Goal: Task Accomplishment & Management: Use online tool/utility

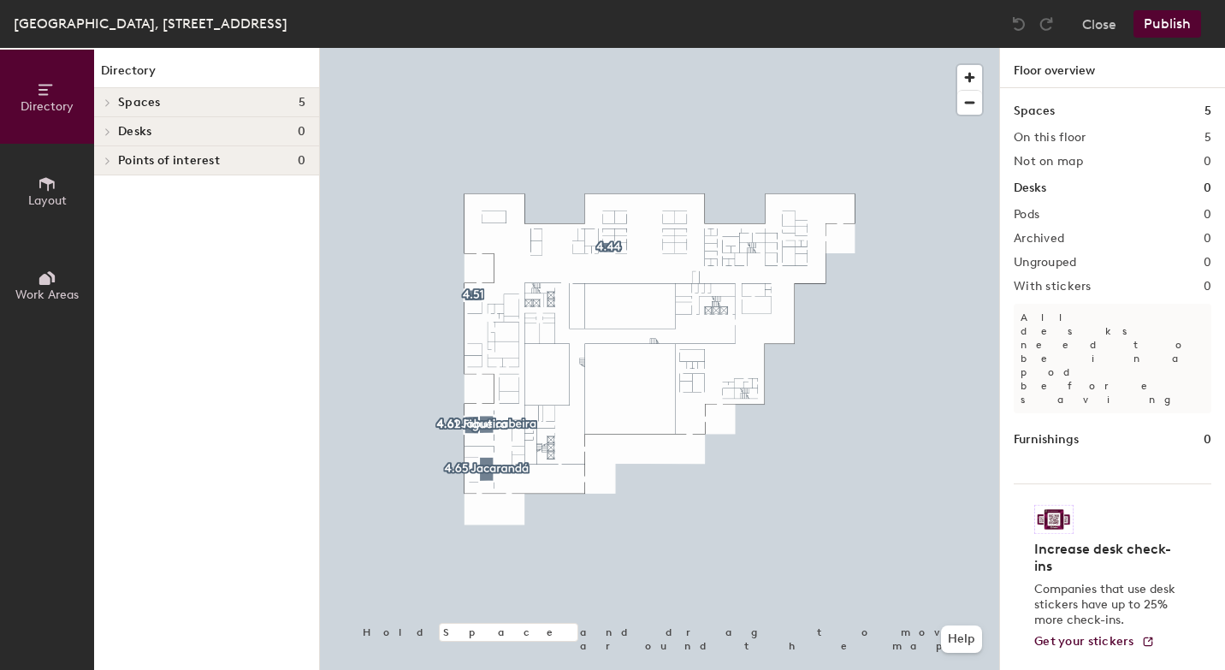
click at [46, 216] on button "Layout" at bounding box center [47, 191] width 94 height 94
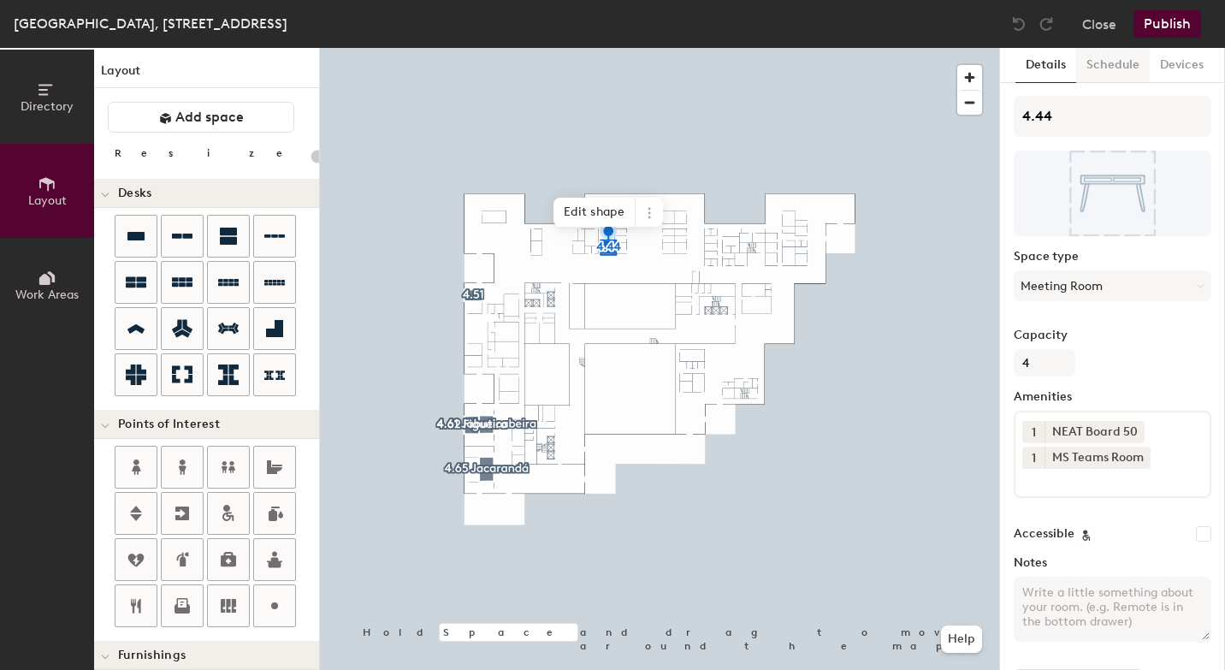
click at [1098, 70] on button "Schedule" at bounding box center [1113, 65] width 74 height 35
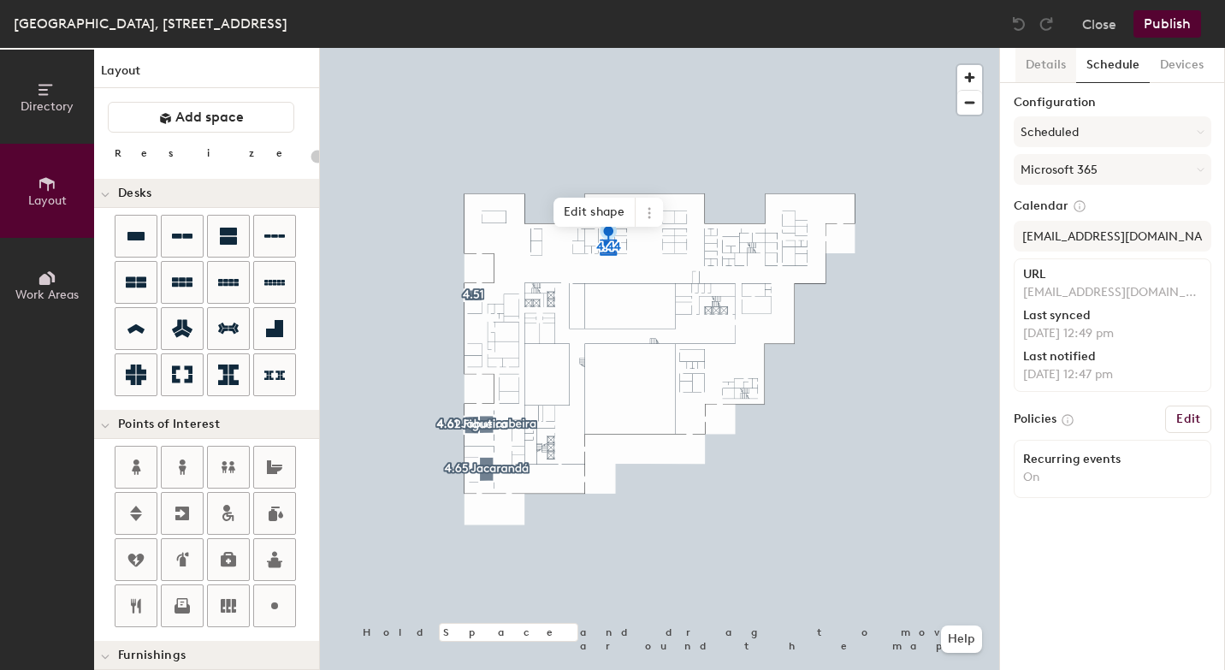
click at [1046, 63] on button "Details" at bounding box center [1046, 65] width 61 height 35
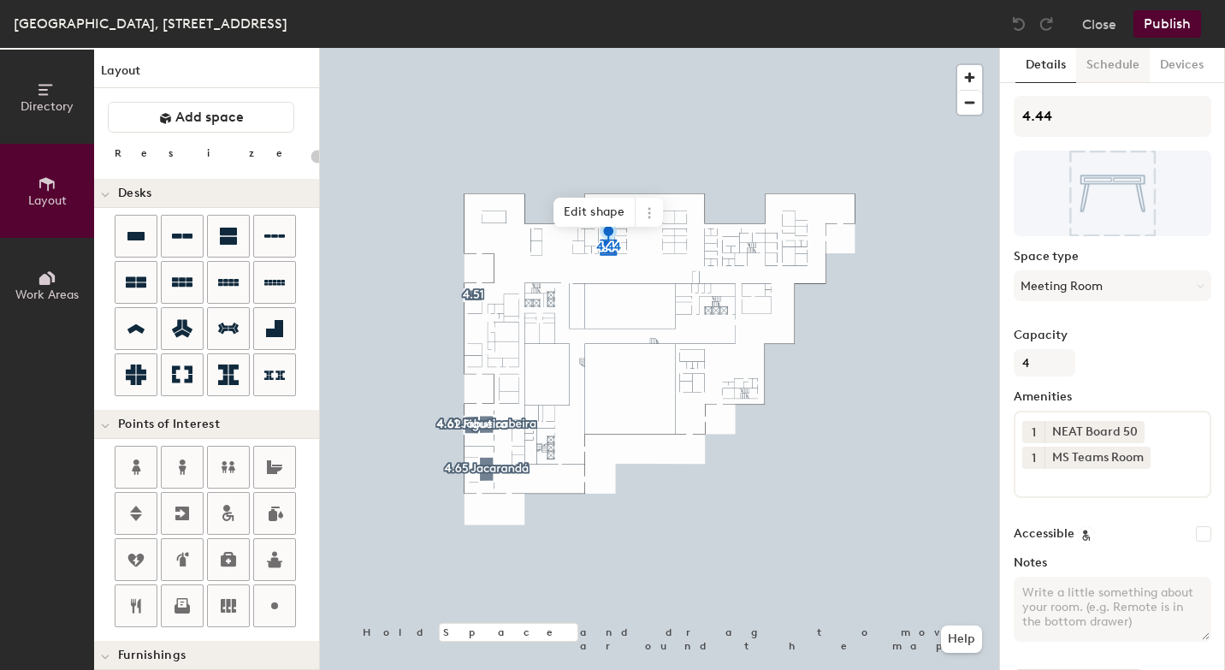
click at [1103, 71] on button "Schedule" at bounding box center [1113, 65] width 74 height 35
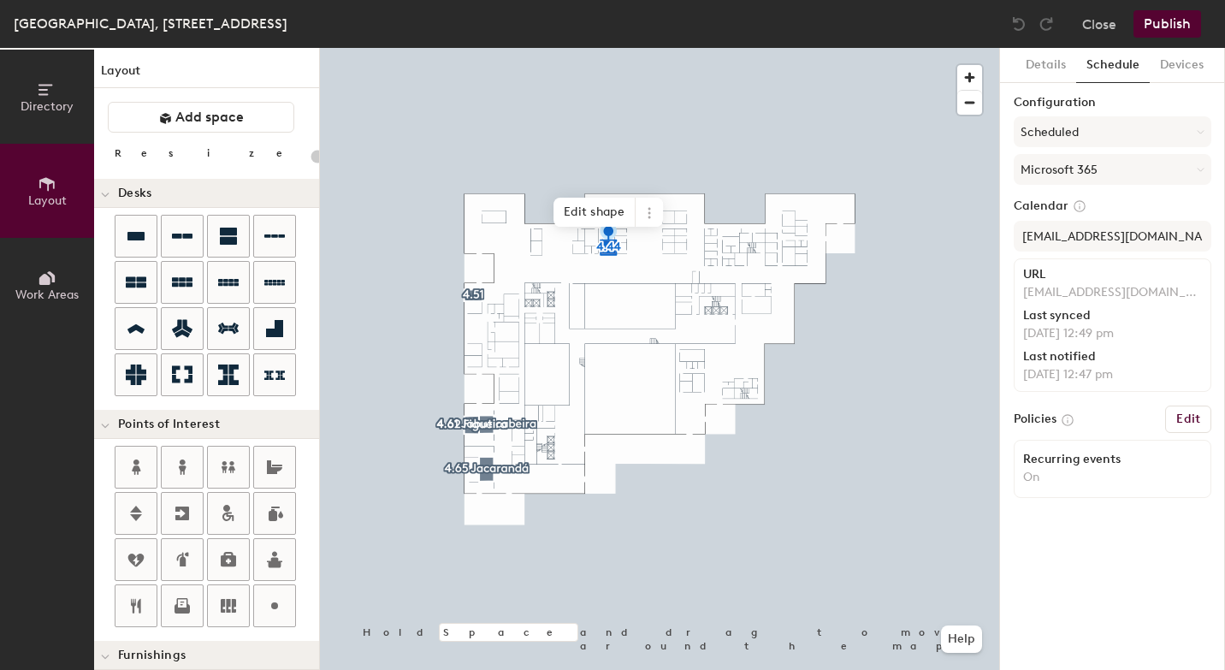
click at [1174, 30] on button "Publish" at bounding box center [1168, 23] width 68 height 27
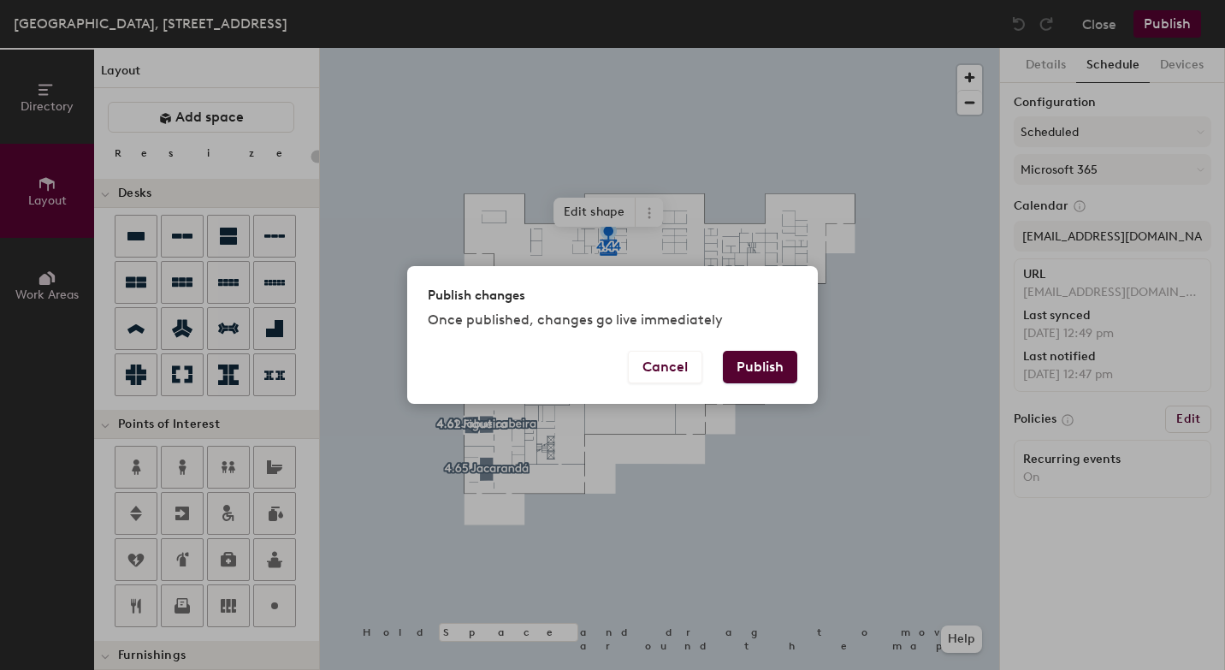
click at [761, 364] on button "Publish" at bounding box center [760, 367] width 74 height 33
type input "20"
